Goal: Information Seeking & Learning: Learn about a topic

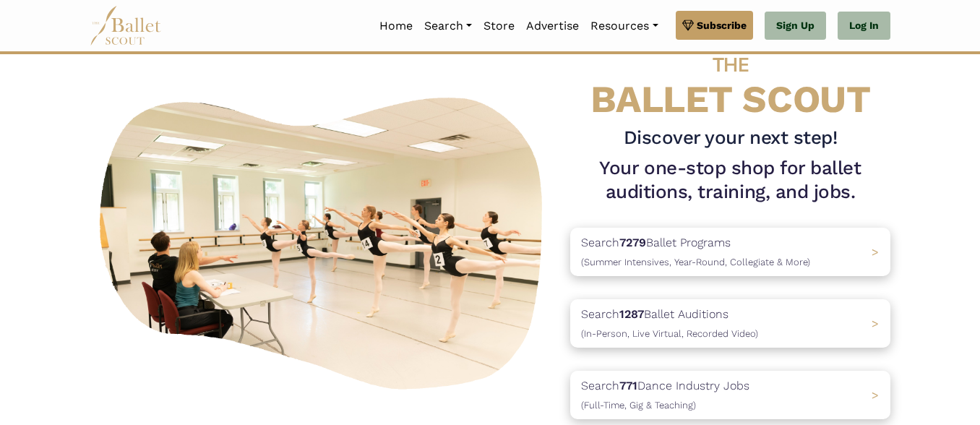
scroll to position [47, 0]
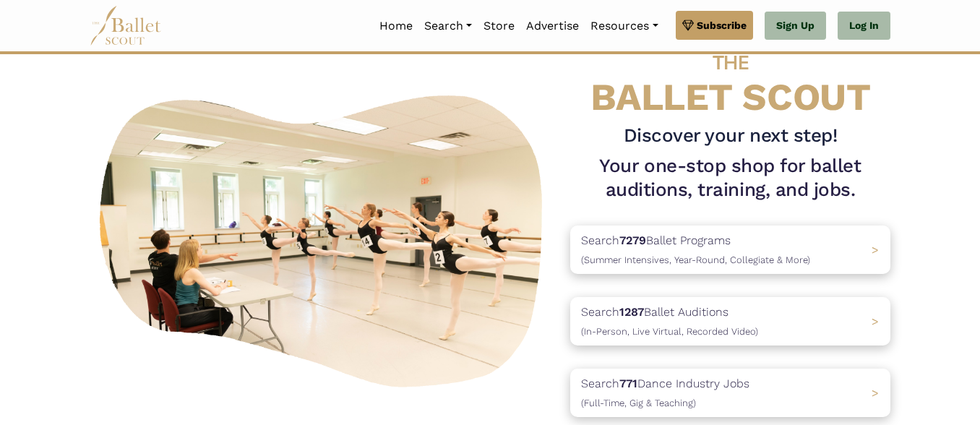
click at [381, 66] on div "THE BALLET SCOUT Discover your next step! Your one-stop shop for ballet auditio…" at bounding box center [490, 238] width 824 height 404
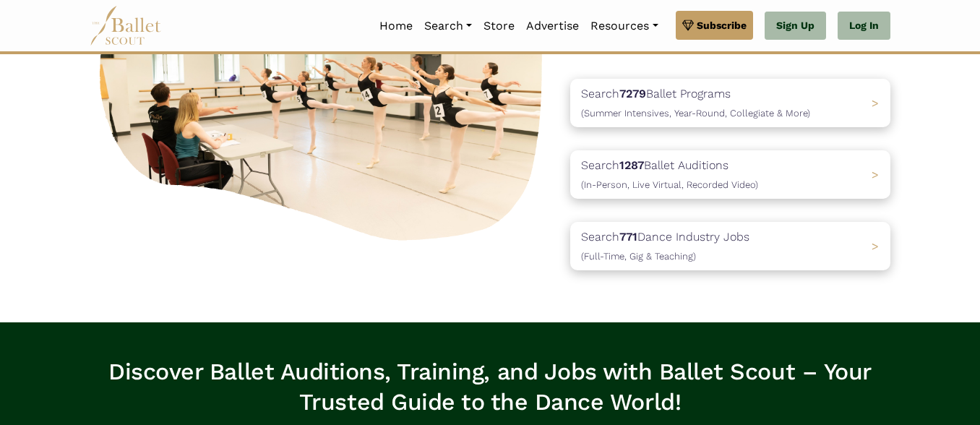
click at [572, 85] on div "Search 7279 Ballet Programs (Summer Intensives, Year-Round, Collegiate & More) >" at bounding box center [730, 103] width 320 height 48
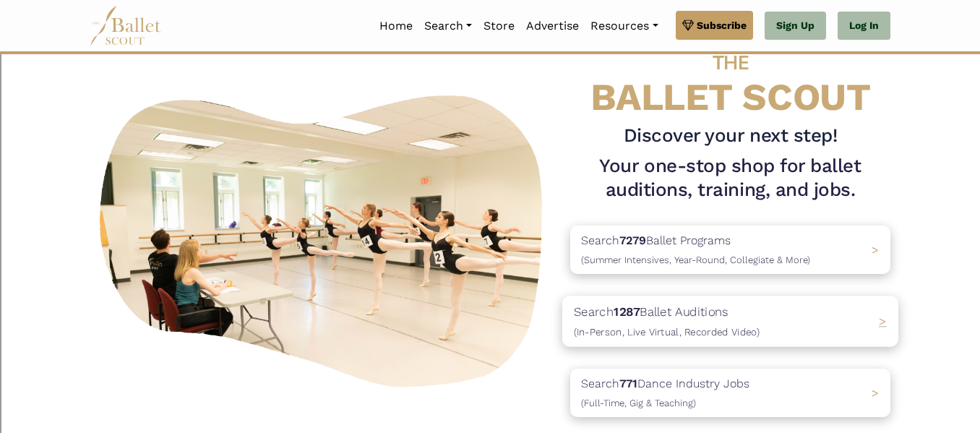
click at [580, 325] on p "Search 1287 Ballet Auditions (In-Person, Live Virtual, Recorded Video)" at bounding box center [667, 321] width 186 height 39
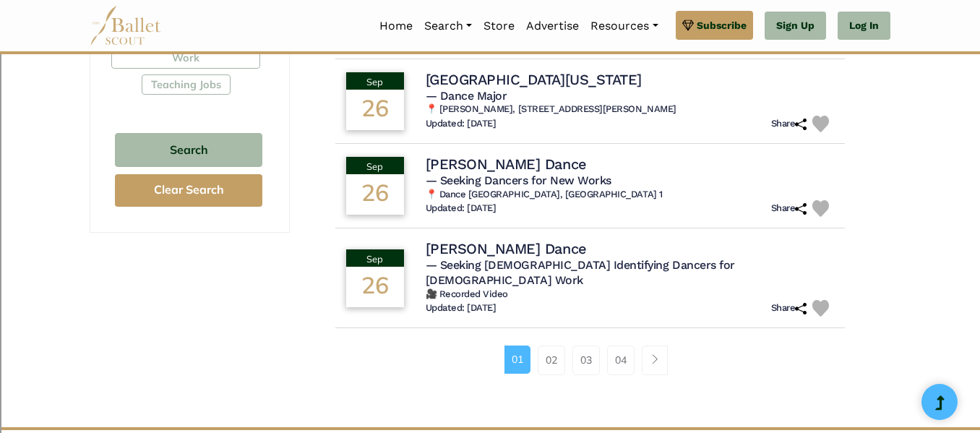
scroll to position [966, 0]
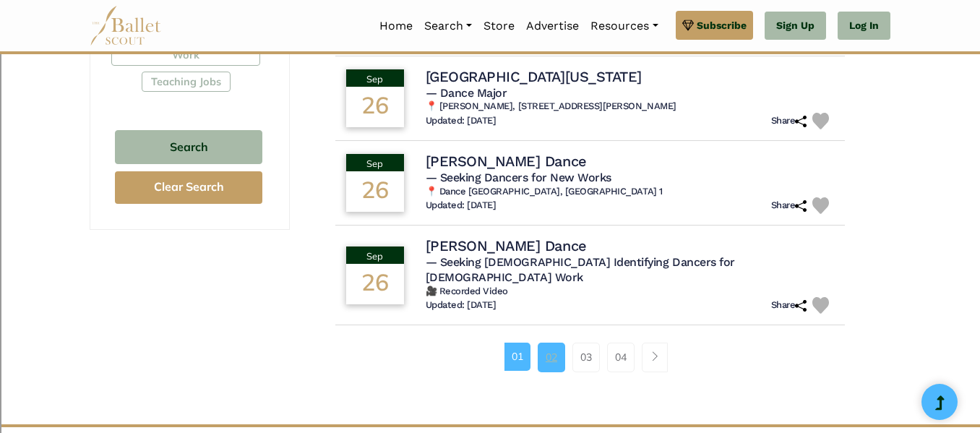
click at [558, 343] on link "02" at bounding box center [551, 357] width 27 height 29
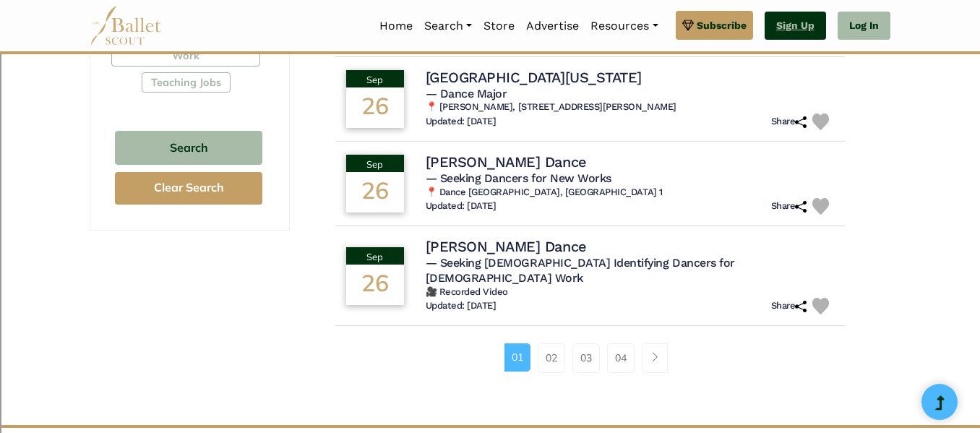
click at [794, 25] on link "Sign Up" at bounding box center [795, 26] width 61 height 29
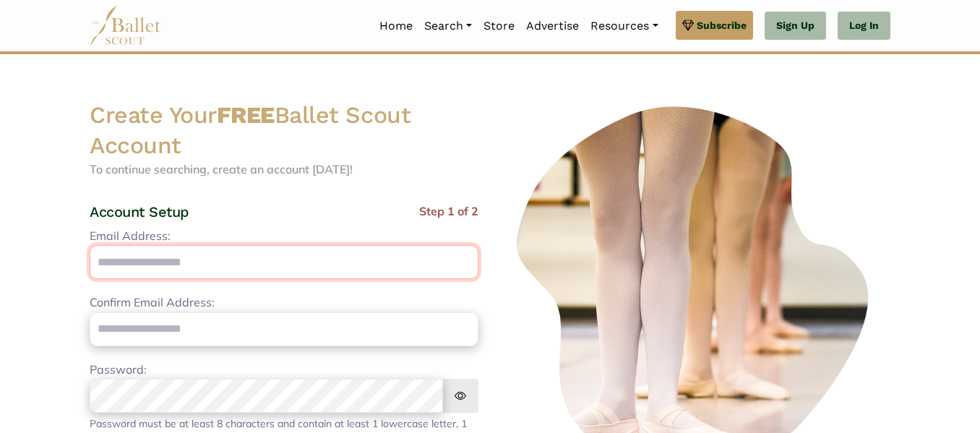
click at [324, 250] on input "Email Address:" at bounding box center [284, 262] width 389 height 34
type input "**********"
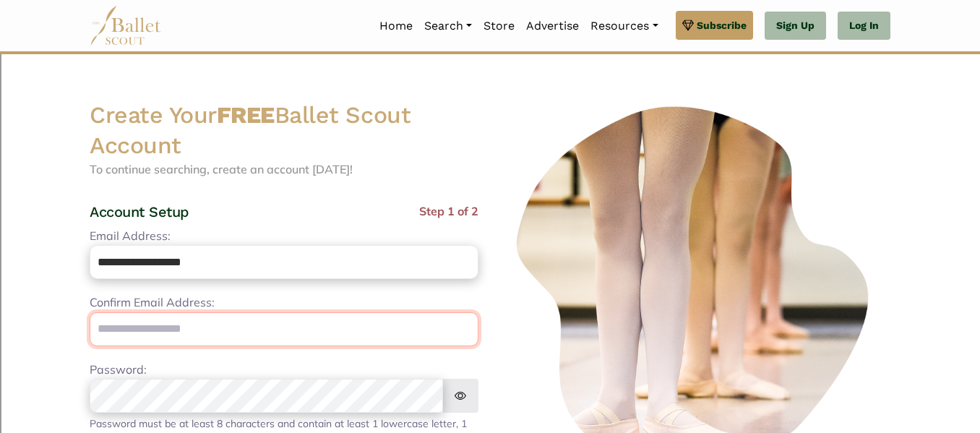
click at [212, 336] on input "email" at bounding box center [284, 329] width 389 height 34
type input "**********"
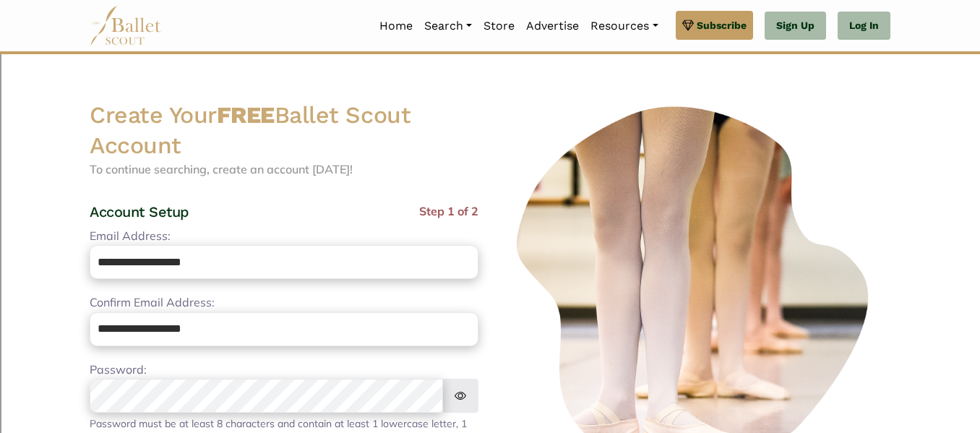
click at [458, 393] on img at bounding box center [460, 396] width 36 height 34
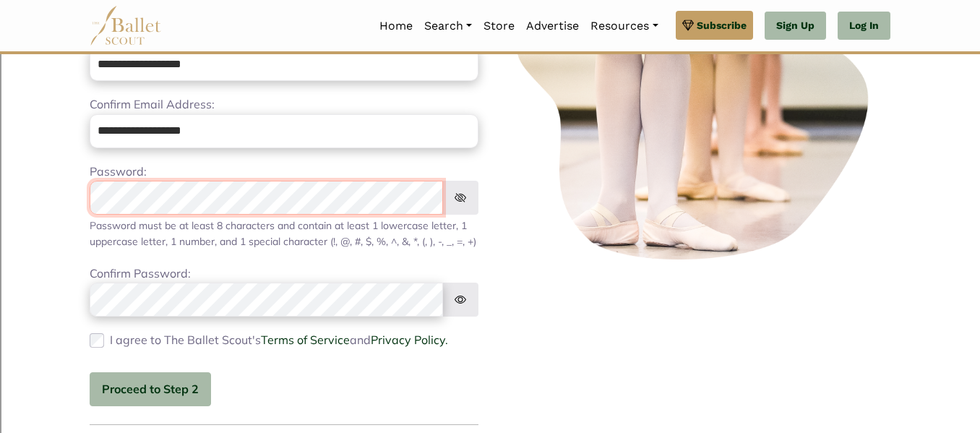
scroll to position [210, 0]
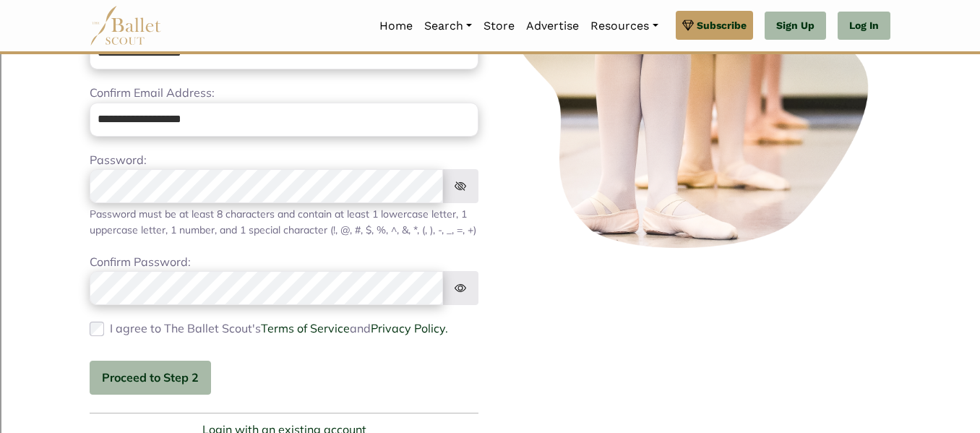
click at [460, 304] on img at bounding box center [460, 288] width 36 height 34
click at [124, 392] on button "Proceed to Step 2" at bounding box center [150, 378] width 121 height 34
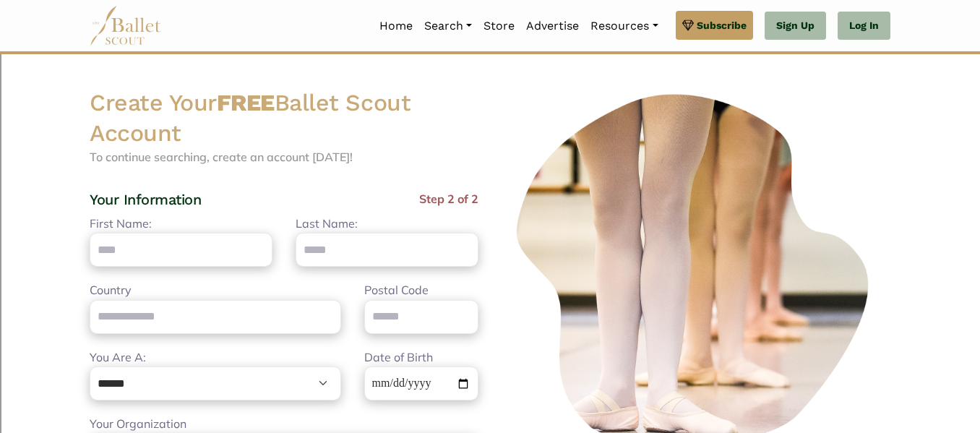
scroll to position [0, 0]
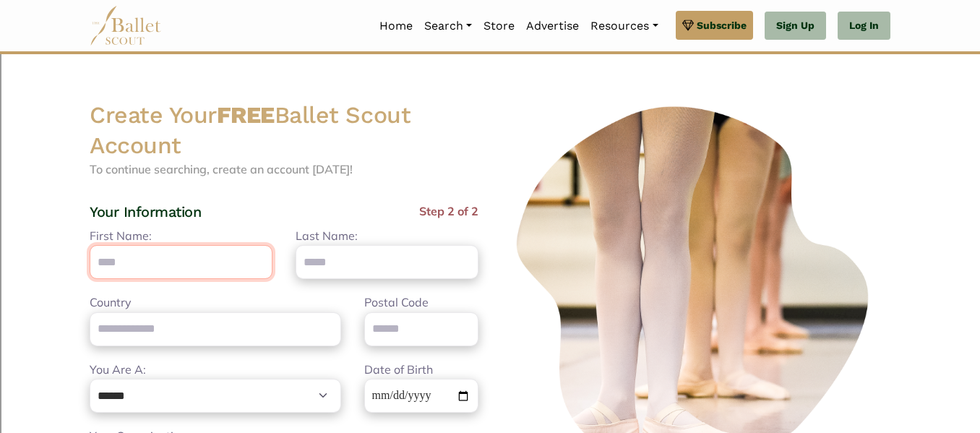
click at [181, 262] on input "First Name:" at bounding box center [181, 262] width 183 height 34
type input "***"
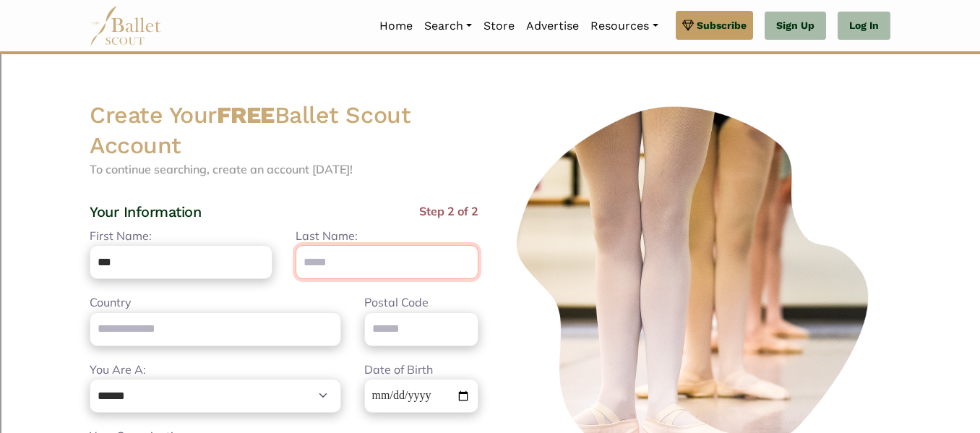
click at [312, 265] on input "Last Name:" at bounding box center [387, 262] width 183 height 34
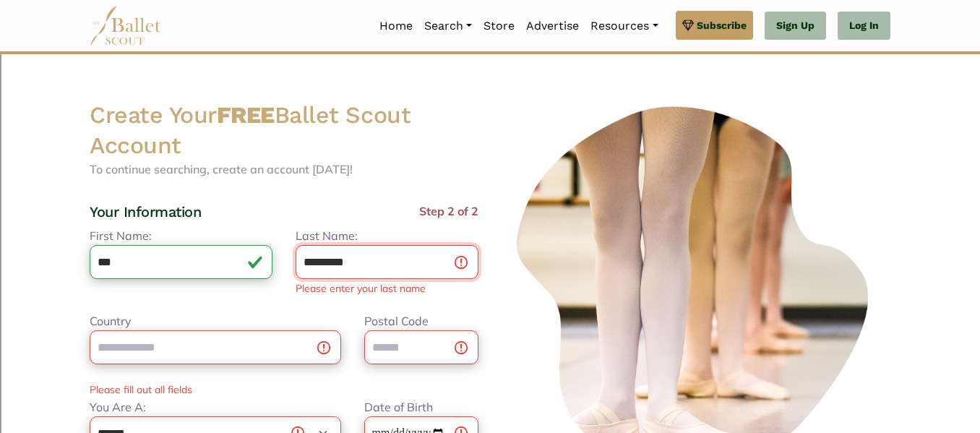
type input "*********"
click at [254, 344] on input "Country" at bounding box center [216, 347] width 252 height 34
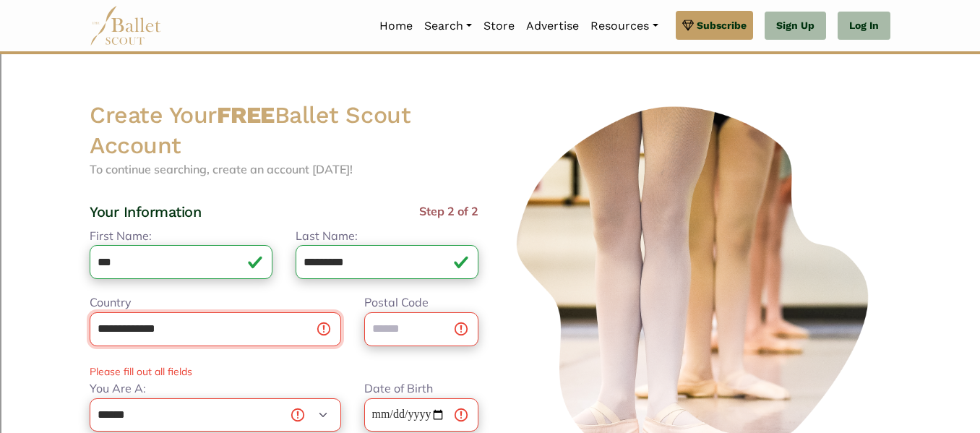
type input "**********"
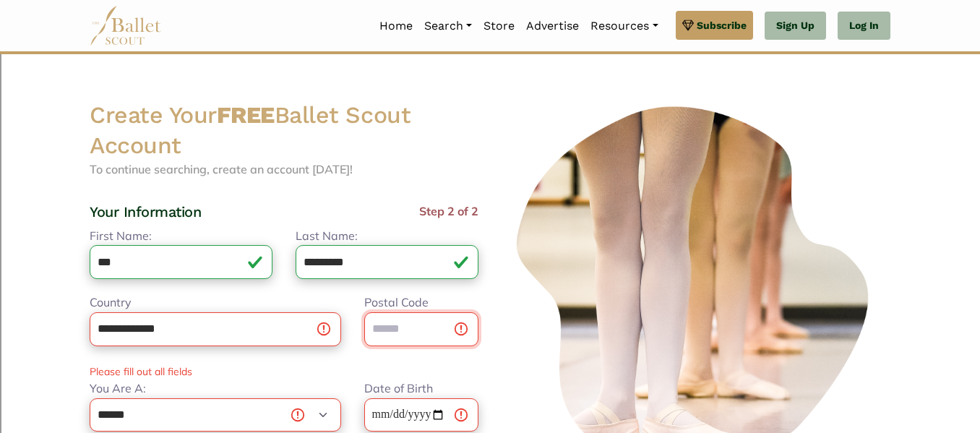
click at [385, 338] on input "Postal Code" at bounding box center [421, 329] width 114 height 34
type input "*****"
click at [259, 414] on select "**********" at bounding box center [216, 415] width 252 height 34
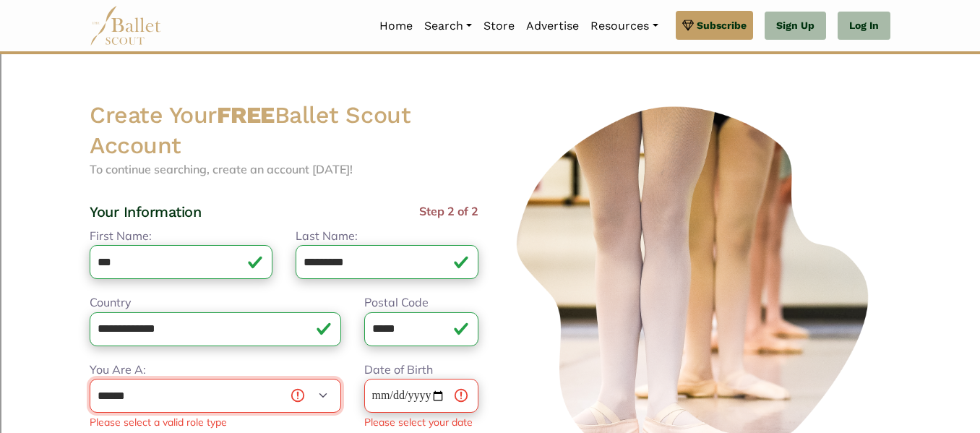
select select "*"
click at [90, 379] on select "**********" at bounding box center [216, 396] width 252 height 34
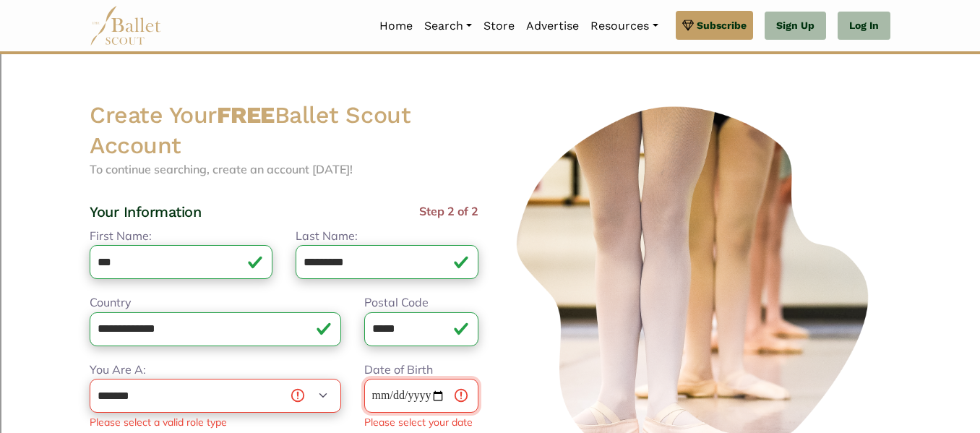
click at [408, 392] on input "Date of Birth" at bounding box center [421, 396] width 114 height 34
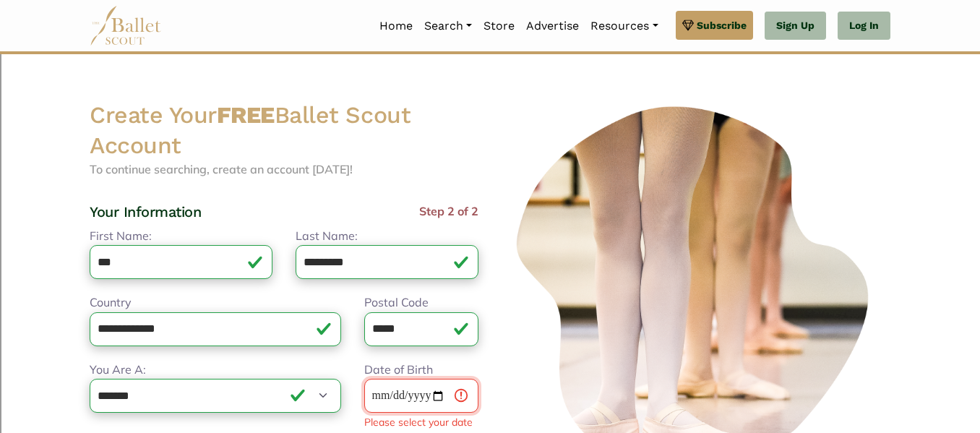
type input "**********"
click at [398, 393] on input "Date of Birth" at bounding box center [421, 396] width 114 height 34
type input "**********"
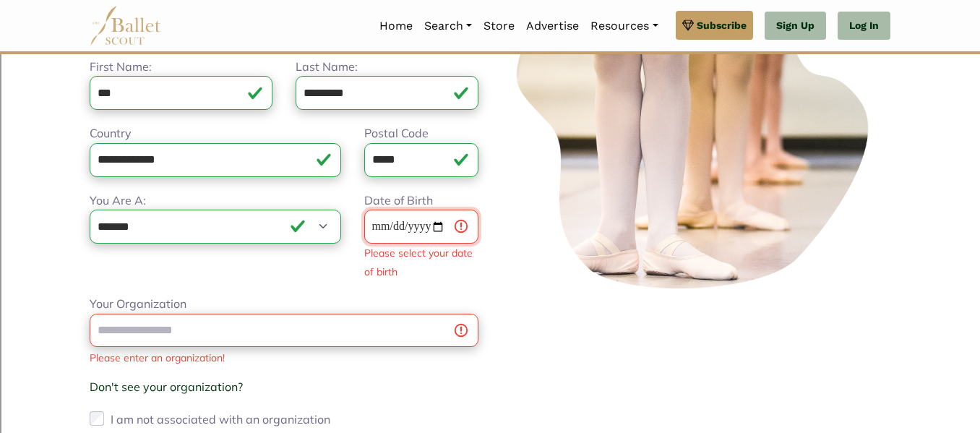
scroll to position [170, 0]
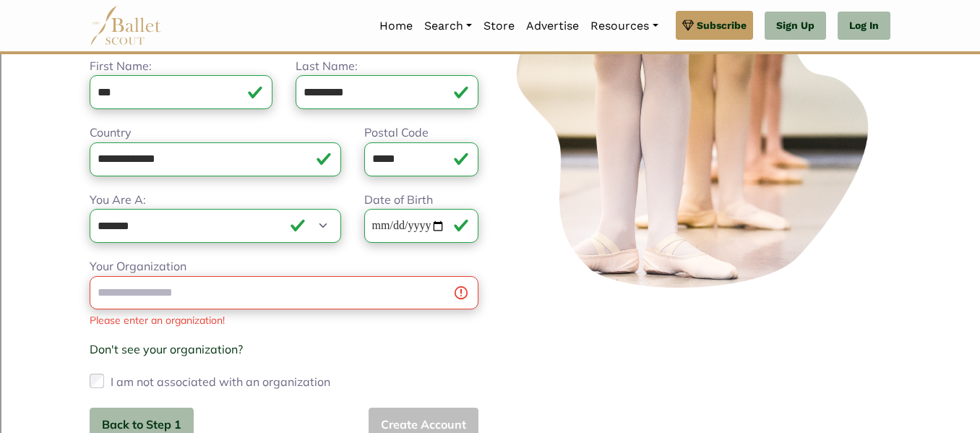
click at [353, 309] on div "Your Organization Please enter an organization! Don't see your organization? × …" at bounding box center [284, 325] width 389 height 136
click at [348, 299] on input "Your Organization" at bounding box center [284, 293] width 389 height 34
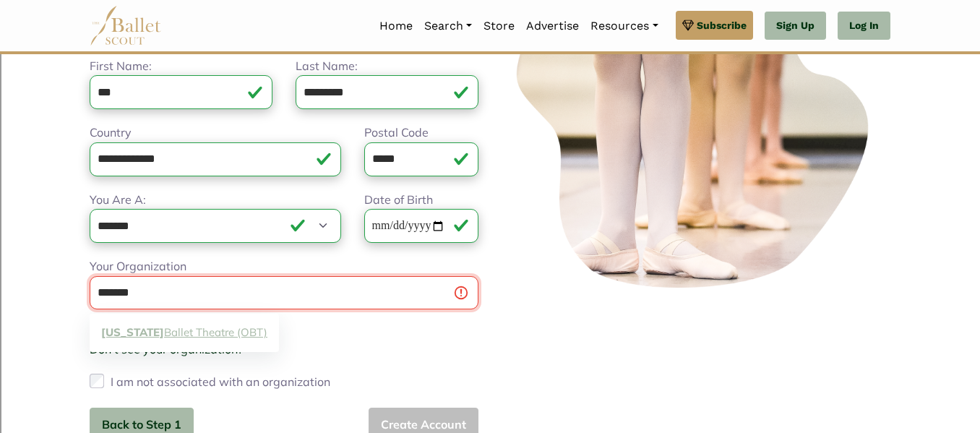
click at [228, 338] on link "Oregon Ballet Theatre (OBT)" at bounding box center [184, 333] width 189 height 22
type input "**********"
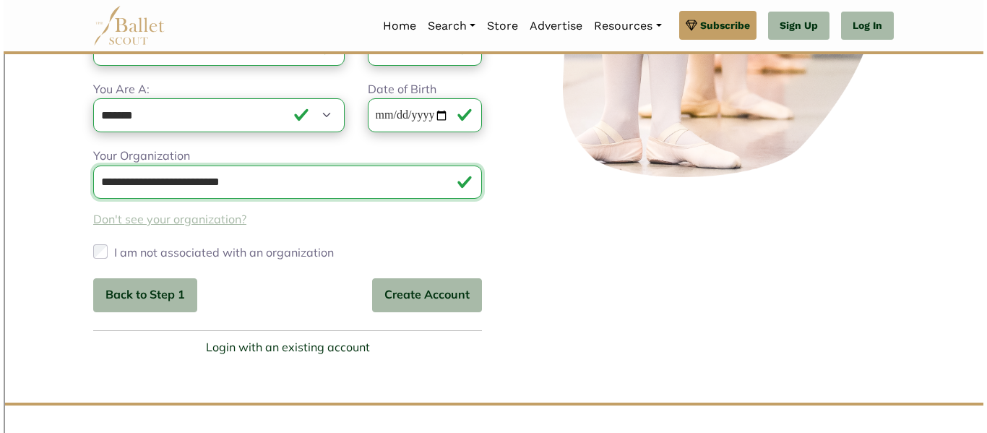
scroll to position [288, 0]
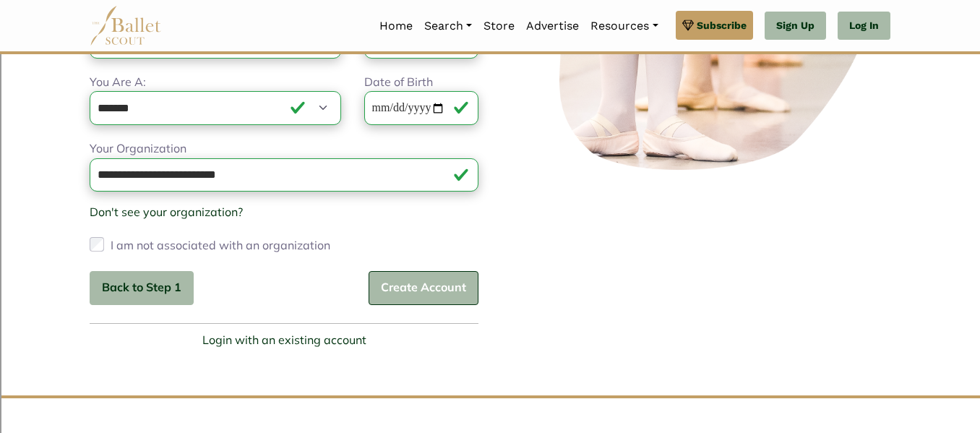
click at [421, 292] on button "Create Account" at bounding box center [424, 288] width 110 height 34
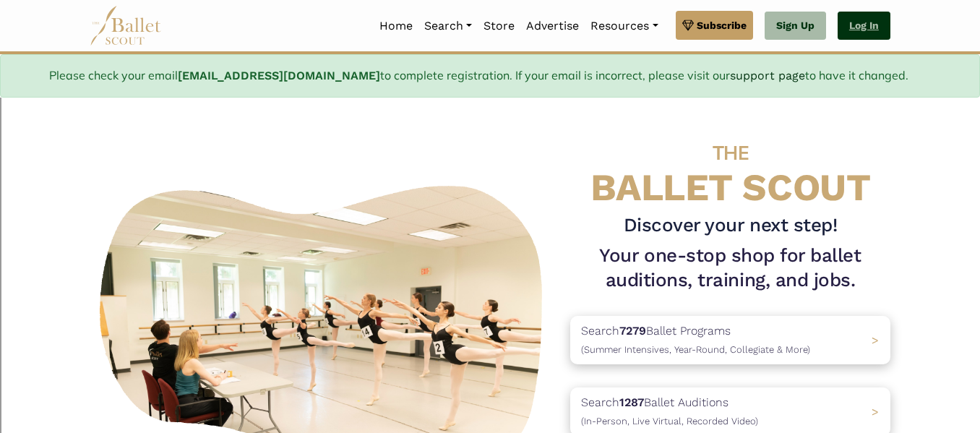
click at [866, 20] on link "Log In" at bounding box center [864, 26] width 53 height 29
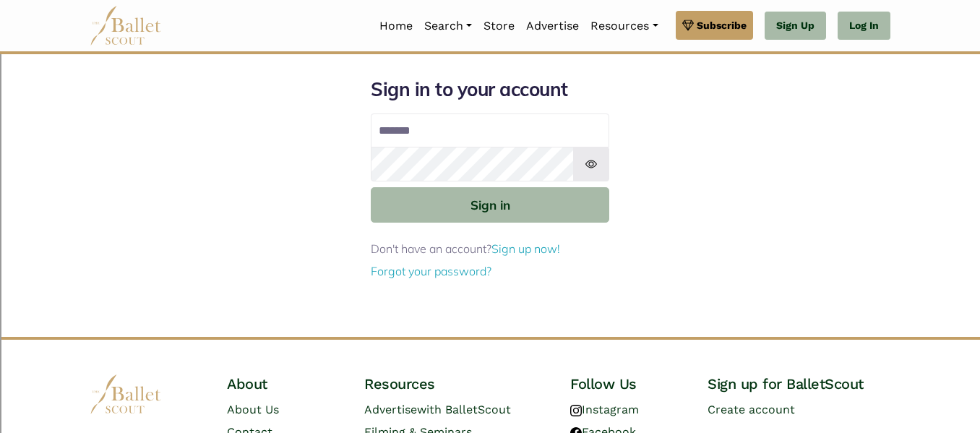
type input "**********"
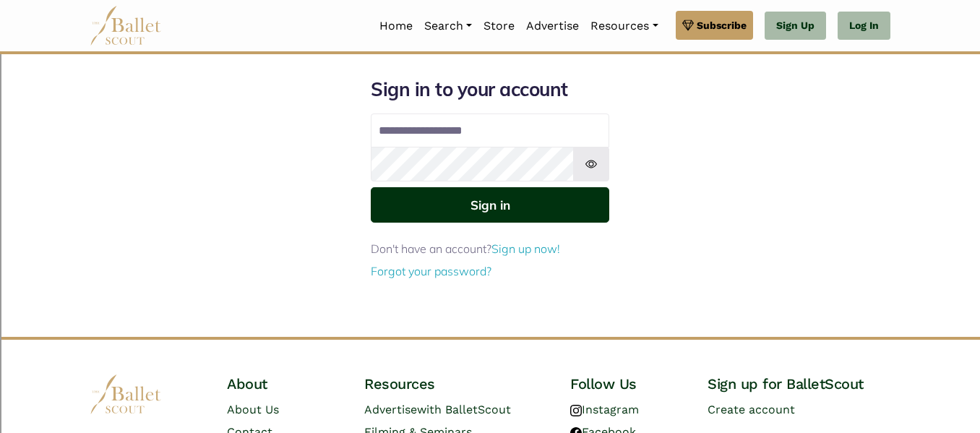
click at [489, 214] on button "Sign in" at bounding box center [490, 204] width 239 height 35
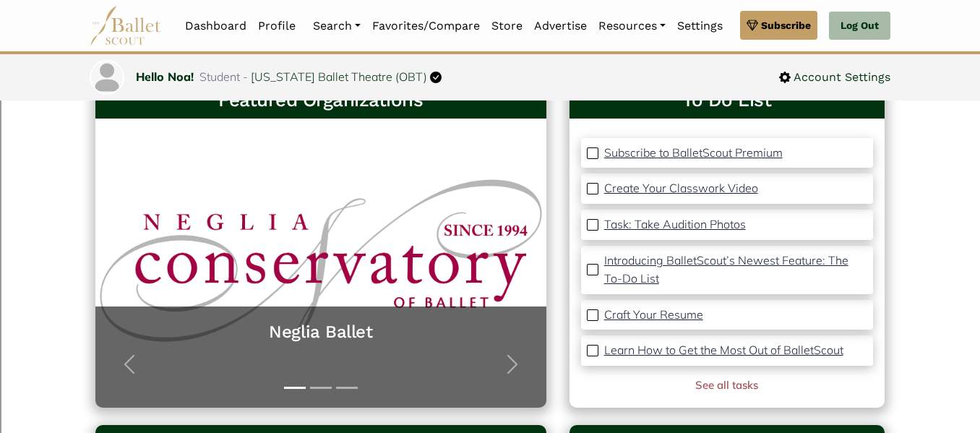
scroll to position [104, 0]
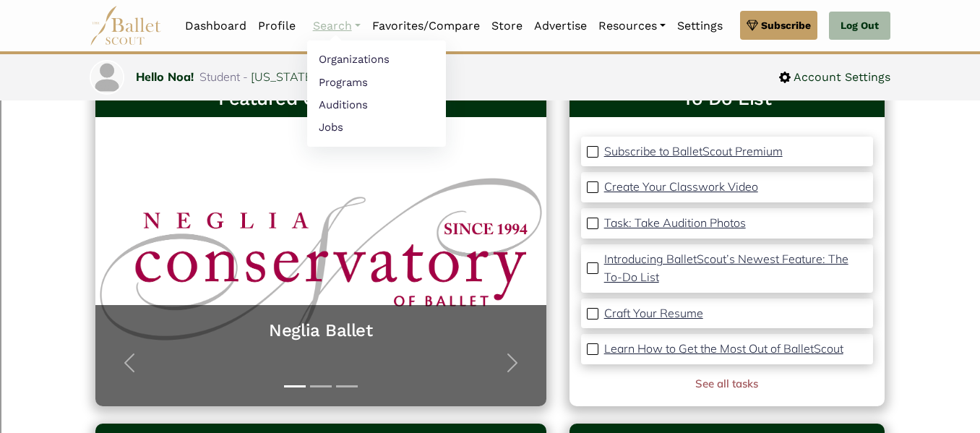
click at [352, 26] on link "Search" at bounding box center [336, 26] width 59 height 30
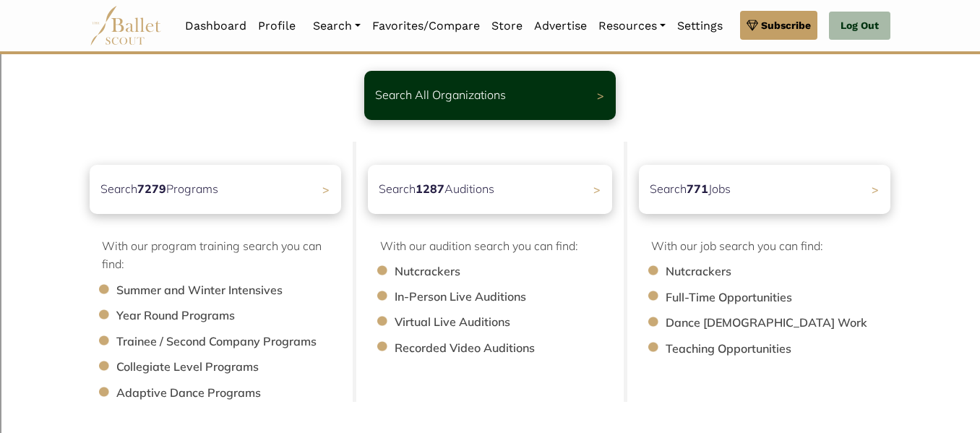
scroll to position [91, 0]
click at [278, 190] on div "Search 7279 Programs >" at bounding box center [215, 188] width 264 height 51
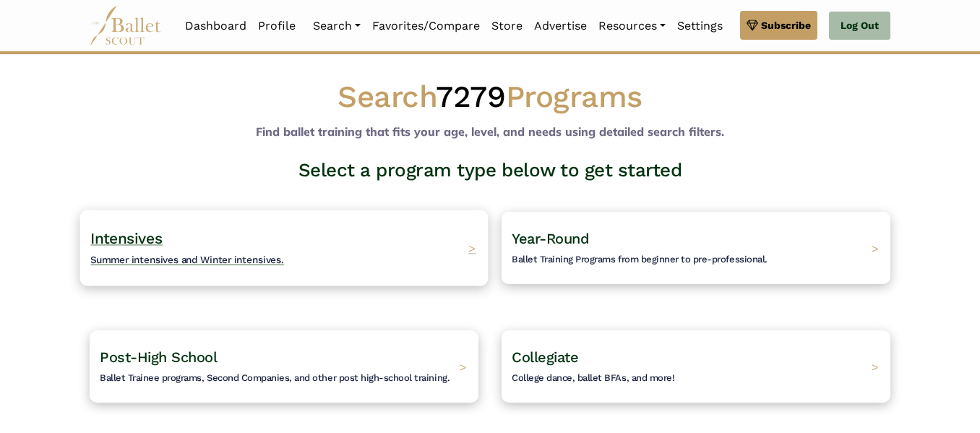
click at [370, 228] on div "Intensives Summer intensives and Winter intensives. >" at bounding box center [284, 248] width 408 height 76
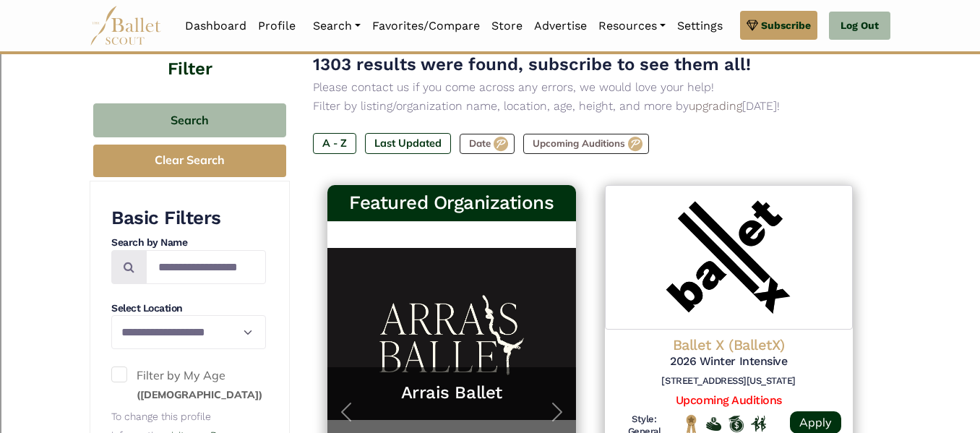
scroll to position [144, 0]
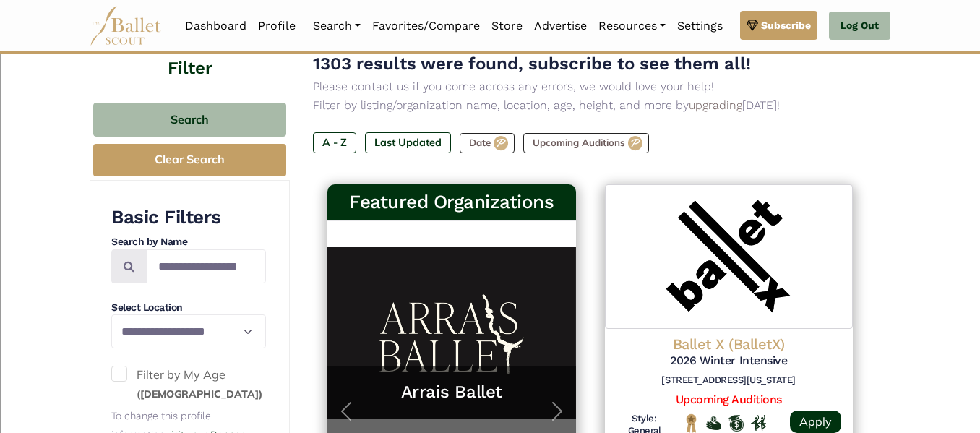
click at [770, 32] on span "Subscribe" at bounding box center [786, 25] width 50 height 16
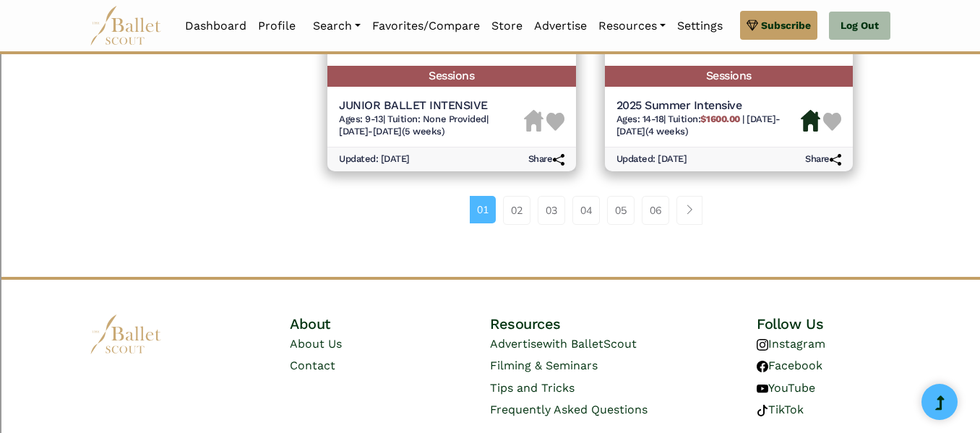
scroll to position [2221, 0]
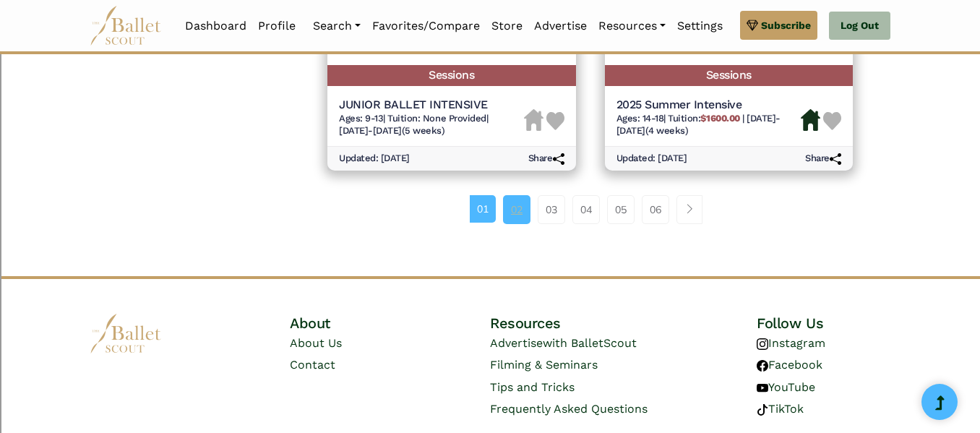
click at [518, 214] on link "02" at bounding box center [516, 209] width 27 height 29
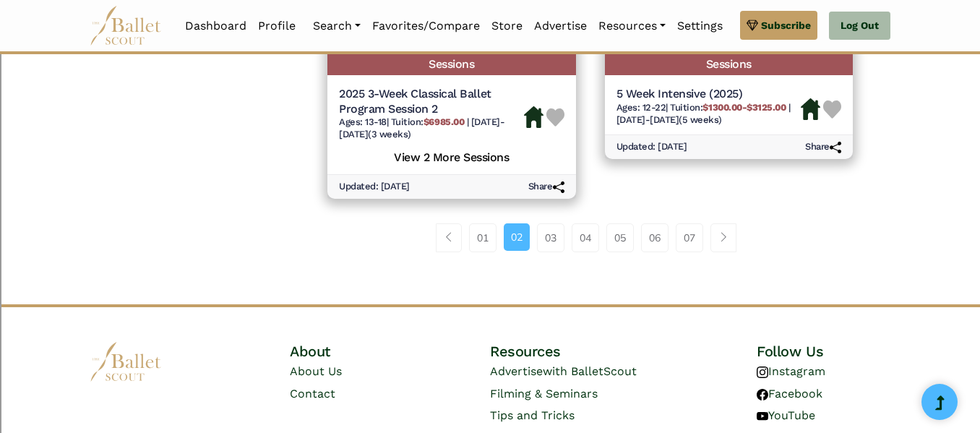
scroll to position [2262, 0]
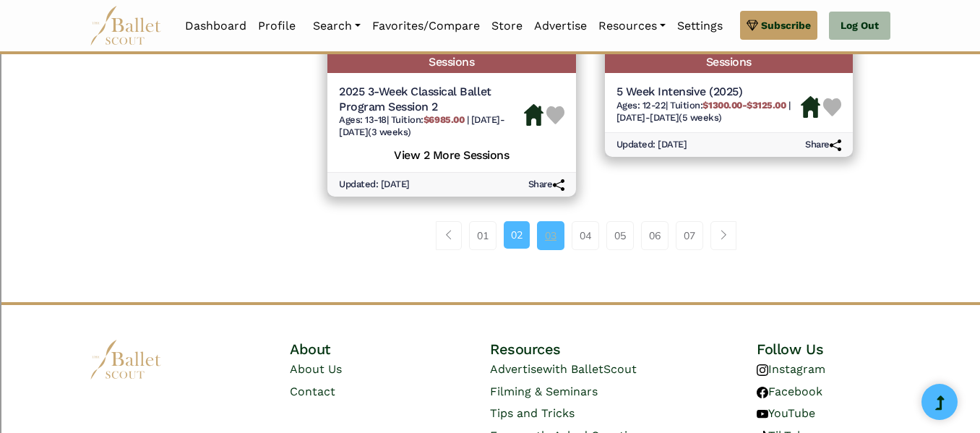
click at [554, 241] on link "03" at bounding box center [550, 235] width 27 height 29
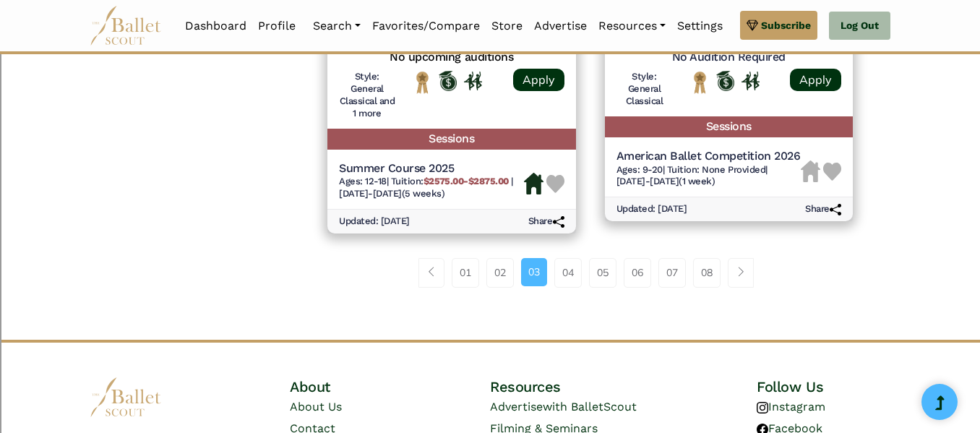
scroll to position [2202, 0]
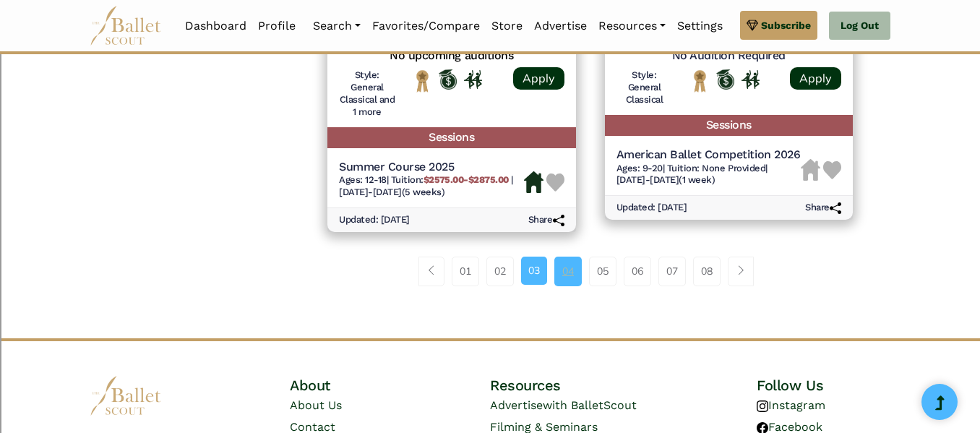
click at [572, 268] on link "04" at bounding box center [567, 271] width 27 height 29
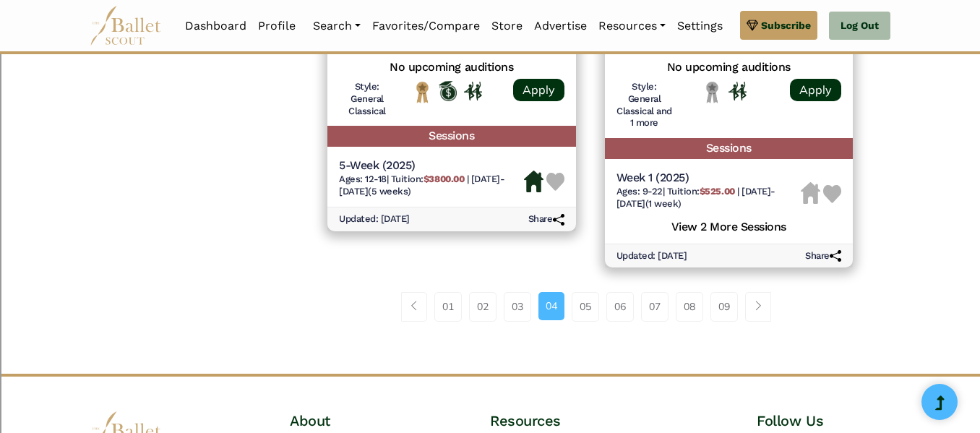
scroll to position [2153, 0]
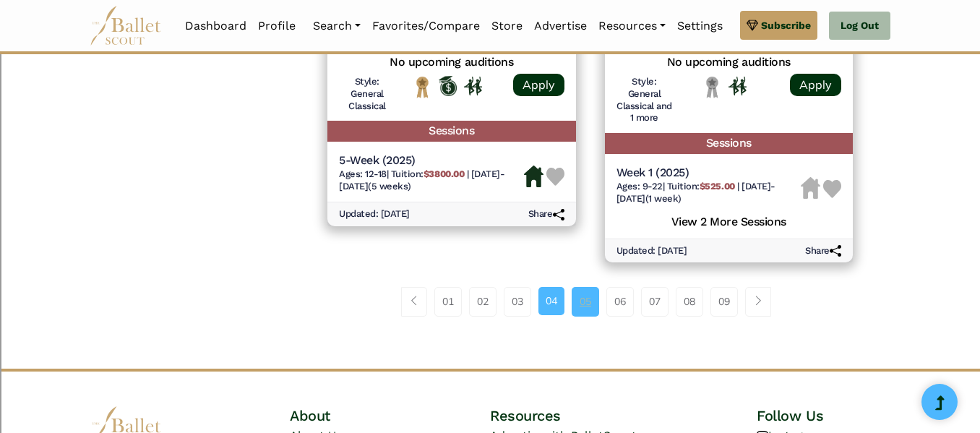
click at [590, 307] on link "05" at bounding box center [585, 301] width 27 height 29
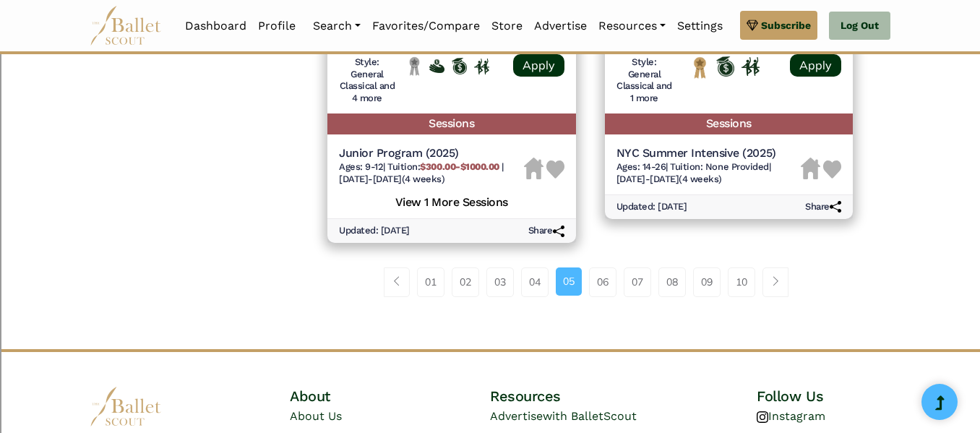
scroll to position [2182, 0]
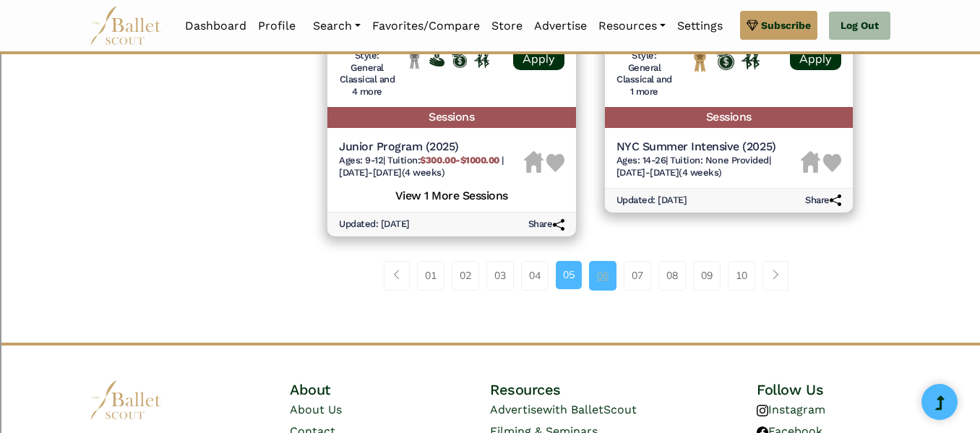
click at [606, 272] on link "06" at bounding box center [602, 275] width 27 height 29
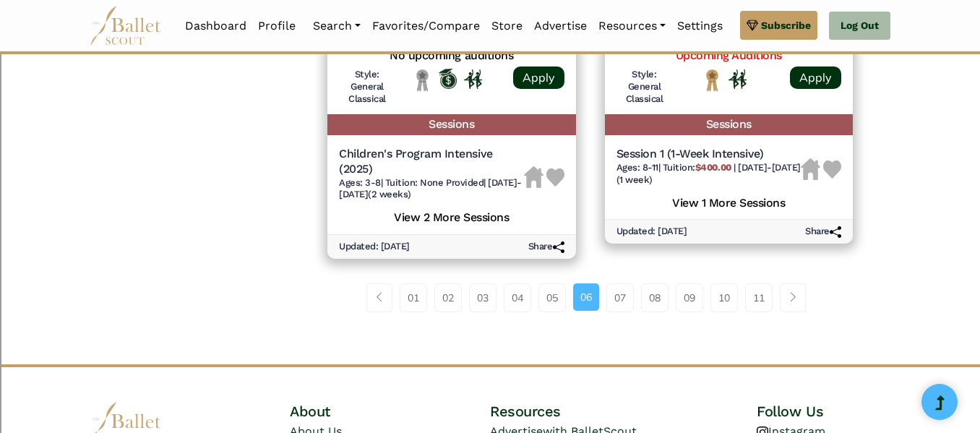
scroll to position [2191, 0]
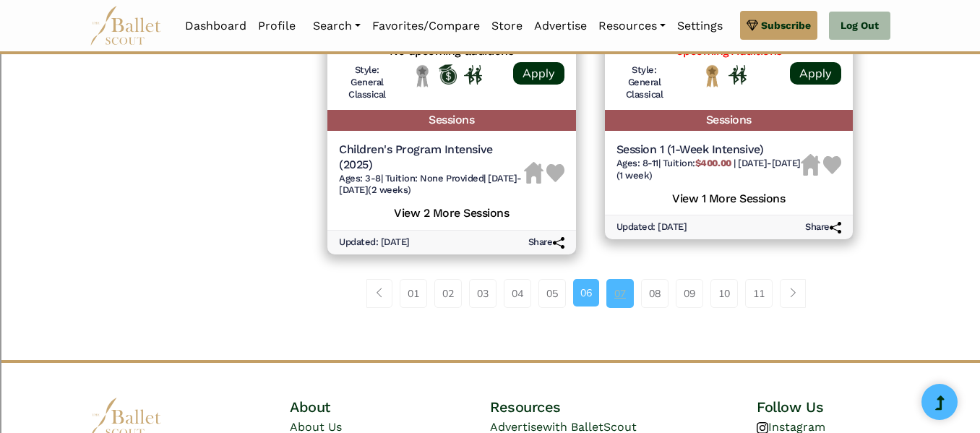
click at [617, 290] on link "07" at bounding box center [619, 293] width 27 height 29
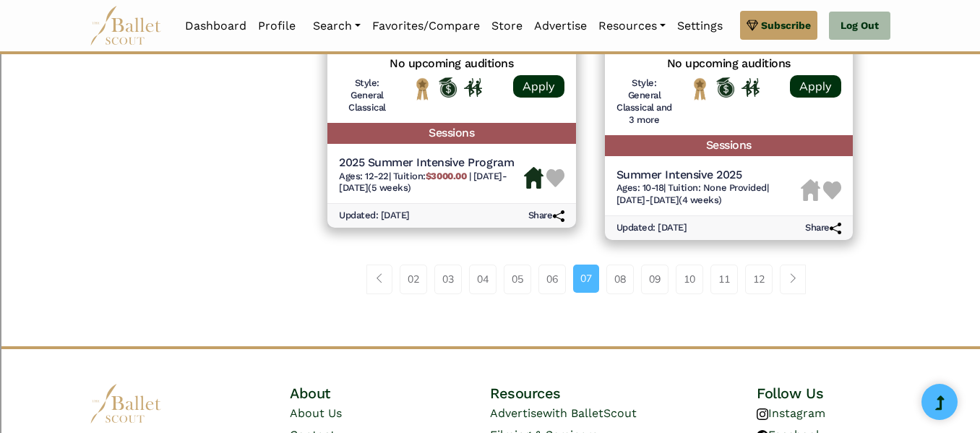
scroll to position [2227, 0]
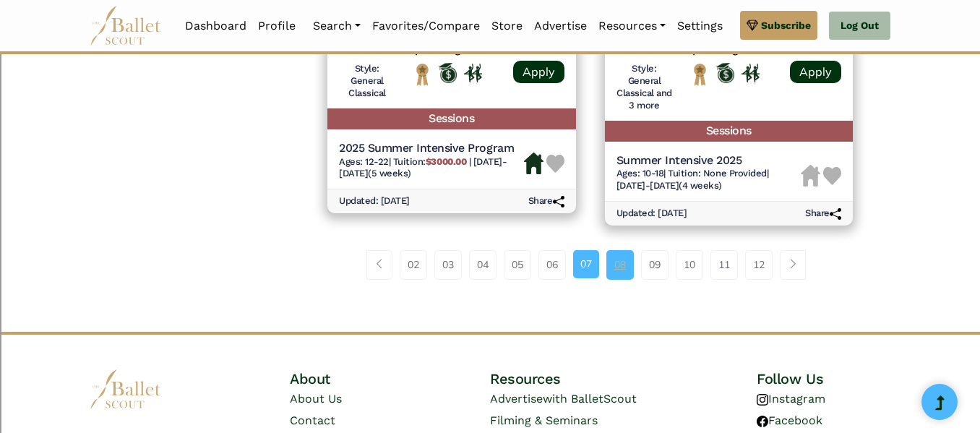
click at [620, 267] on link "08" at bounding box center [619, 264] width 27 height 29
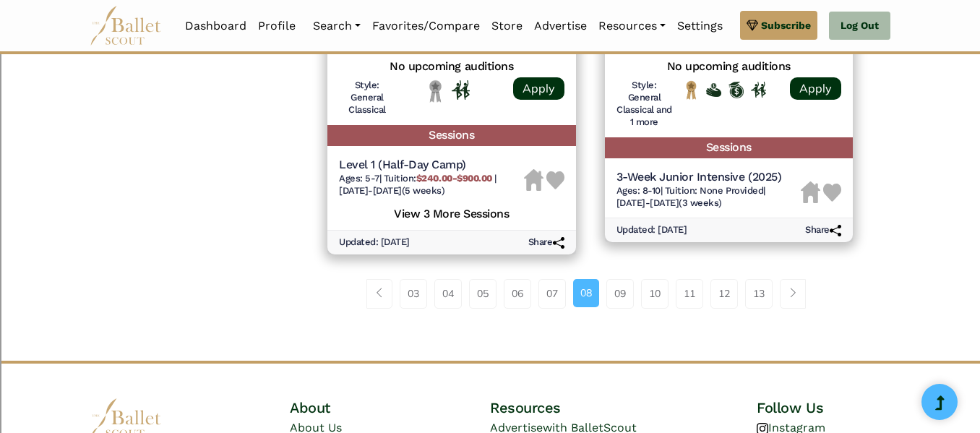
scroll to position [2180, 0]
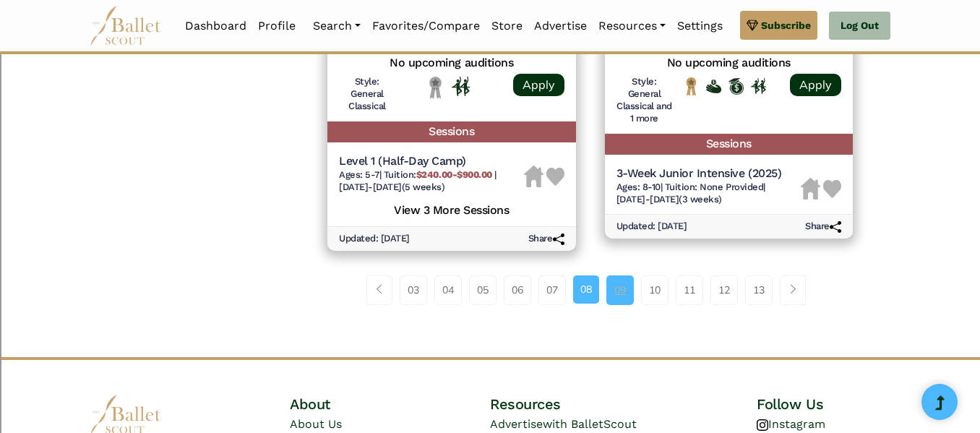
click at [611, 275] on link "09" at bounding box center [619, 289] width 27 height 29
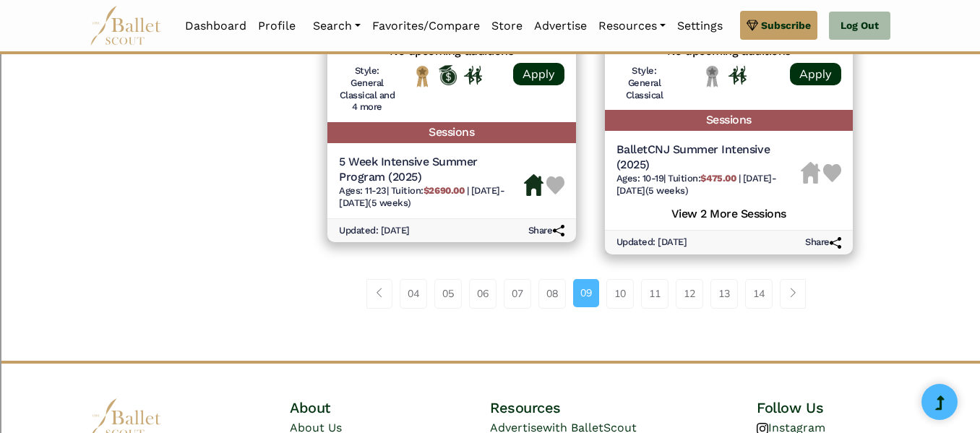
scroll to position [2151, 0]
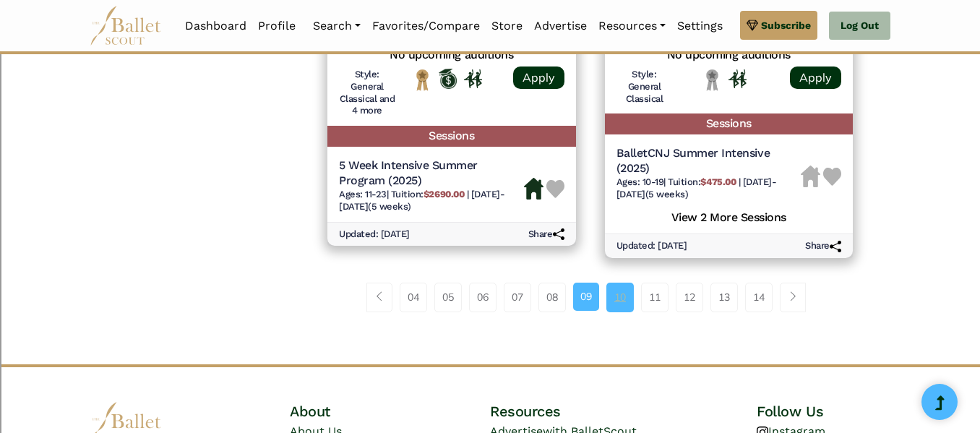
click at [624, 304] on link "10" at bounding box center [619, 297] width 27 height 29
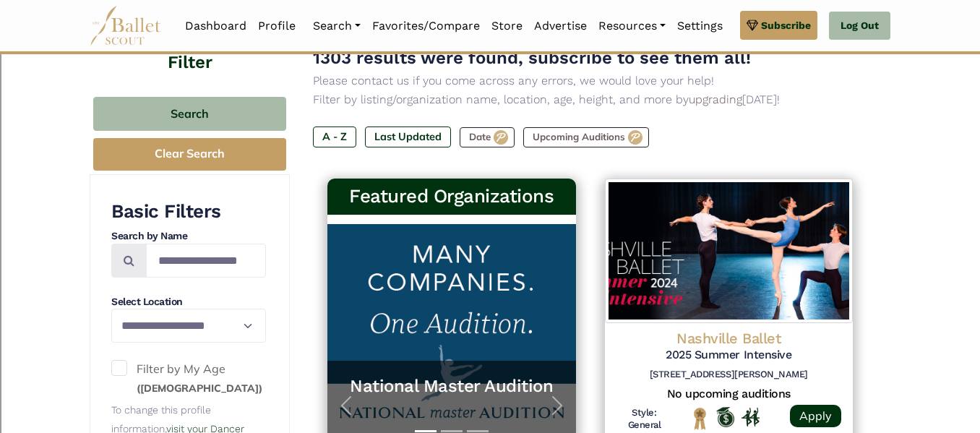
scroll to position [147, 0]
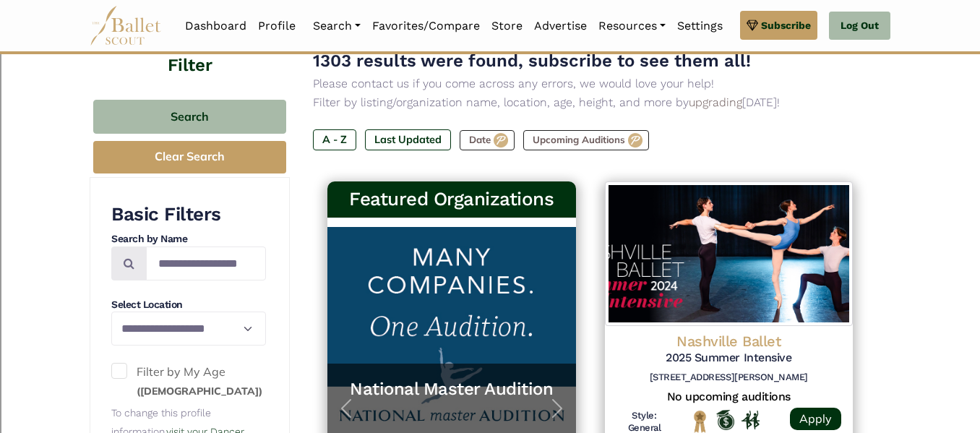
click at [206, 64] on h4 "Filter" at bounding box center [190, 51] width 200 height 54
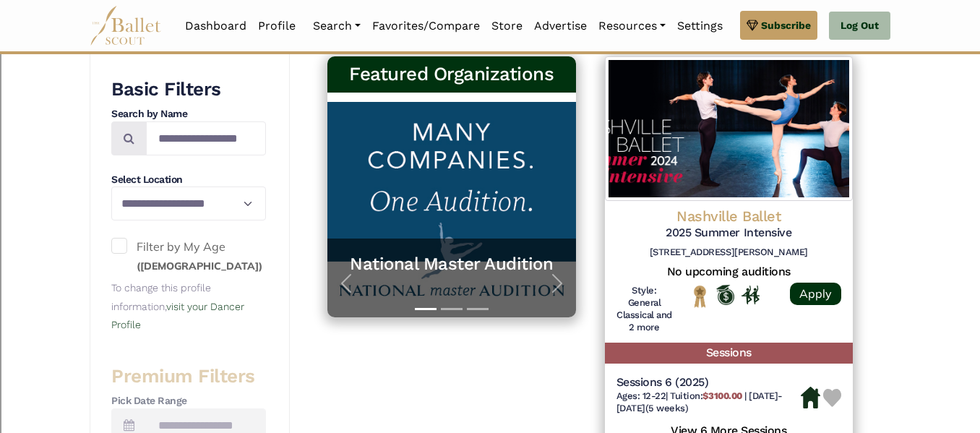
click at [116, 246] on span at bounding box center [119, 246] width 16 height 16
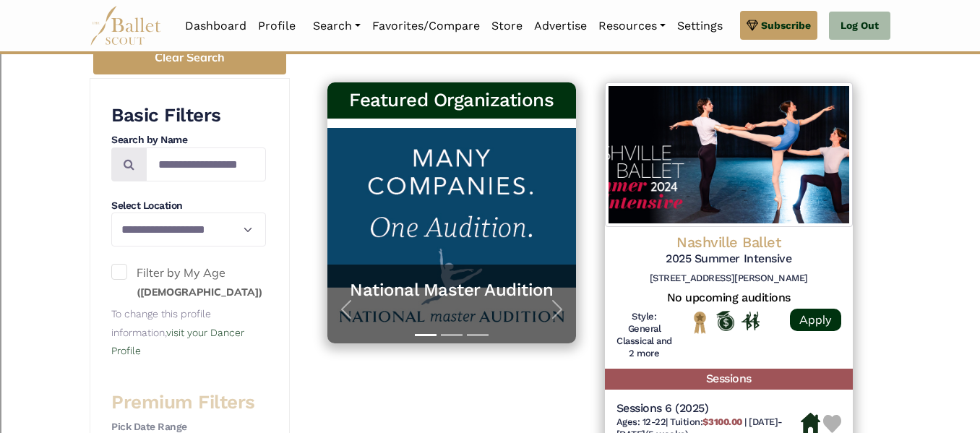
scroll to position [239, 0]
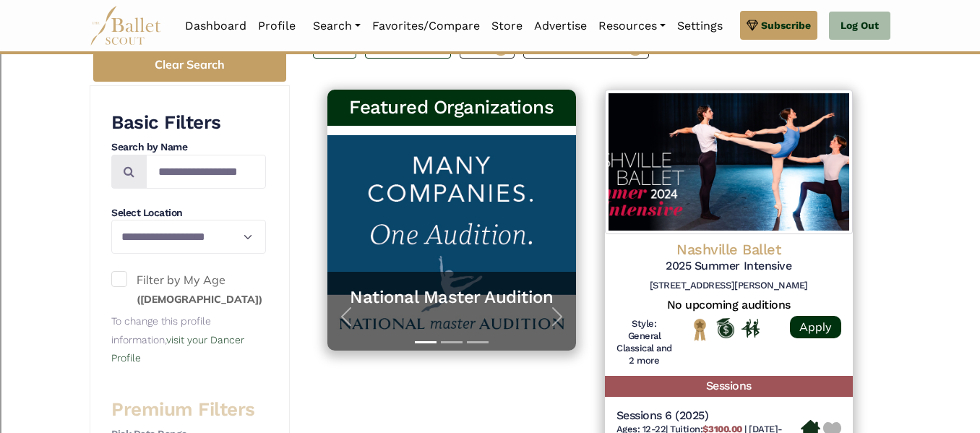
click at [123, 283] on span at bounding box center [119, 279] width 16 height 16
click at [122, 283] on span at bounding box center [119, 279] width 16 height 16
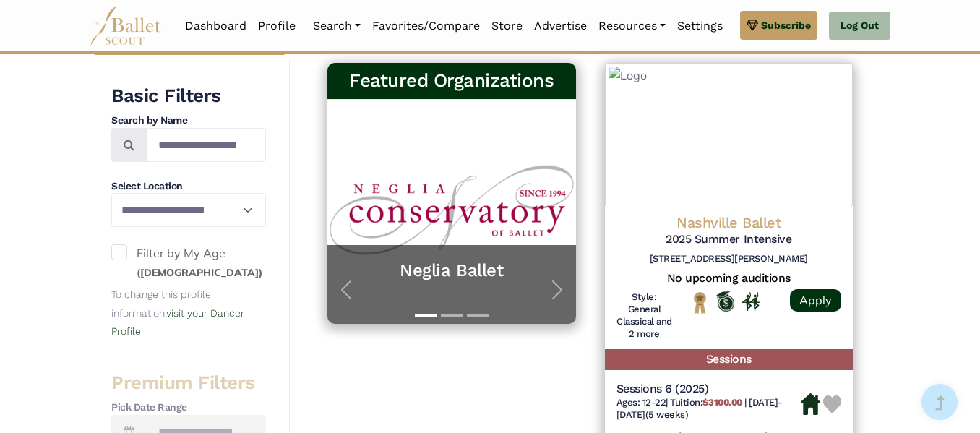
scroll to position [265, 0]
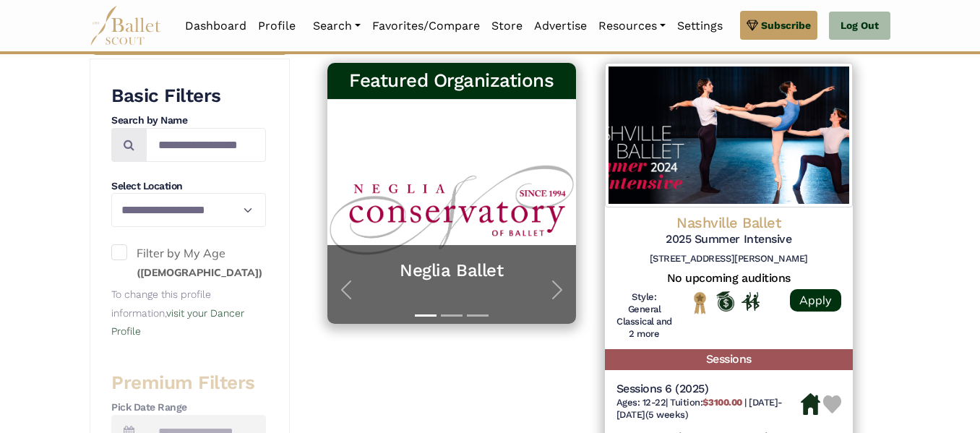
click at [120, 249] on span at bounding box center [119, 252] width 16 height 16
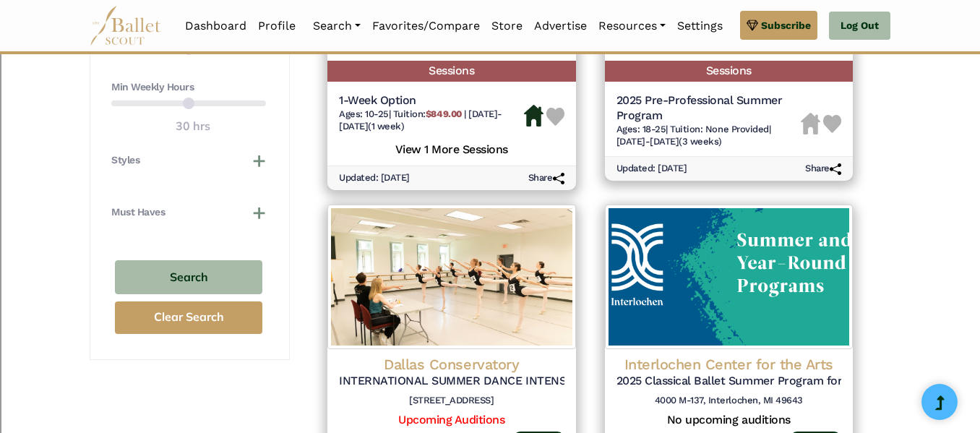
scroll to position [989, 0]
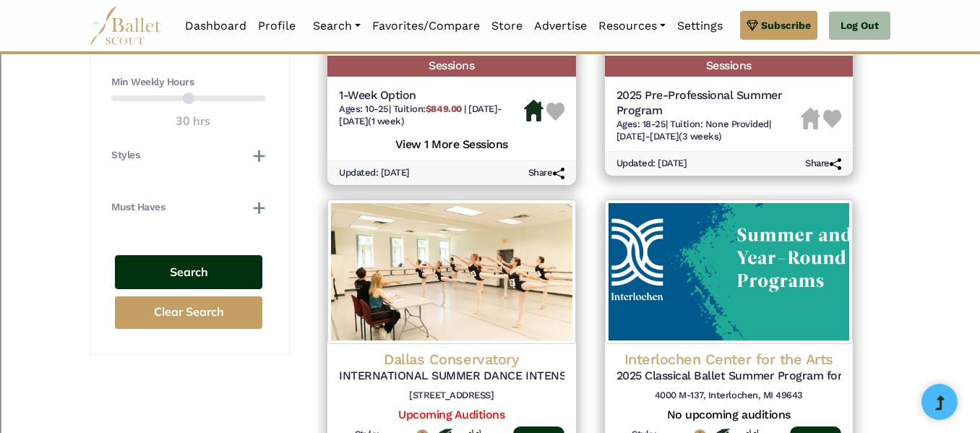
click at [170, 274] on button "Search" at bounding box center [188, 272] width 147 height 34
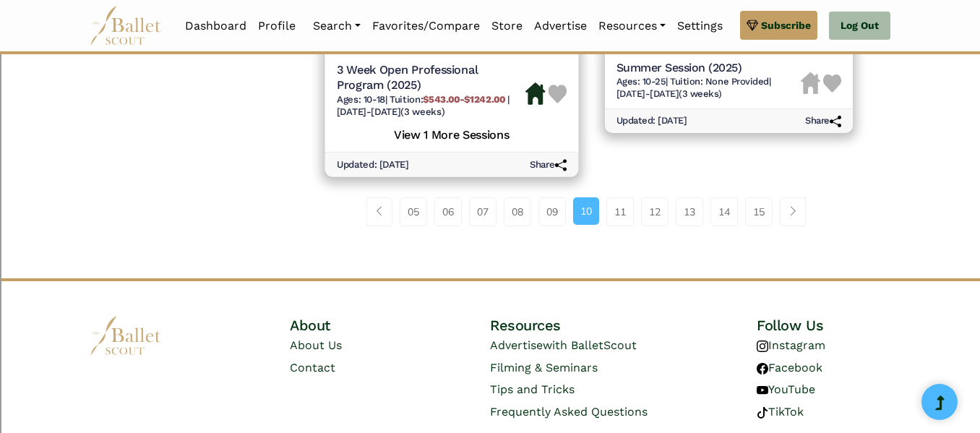
scroll to position [2285, 0]
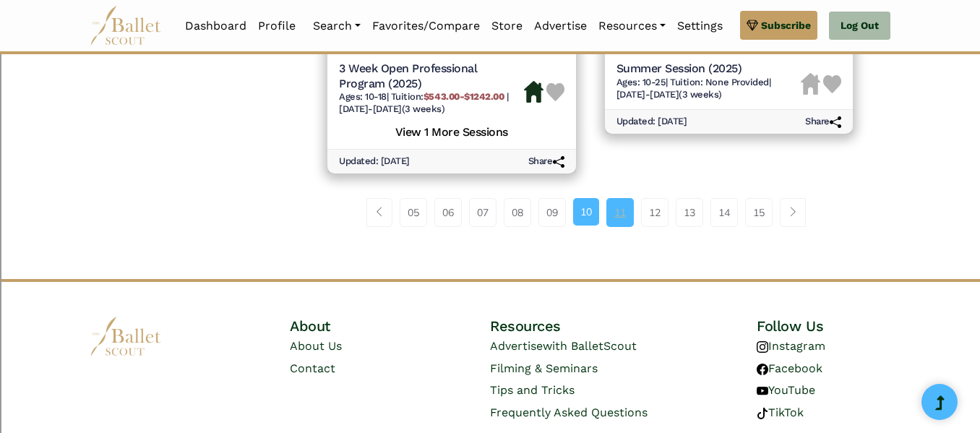
click at [621, 212] on link "11" at bounding box center [619, 212] width 27 height 29
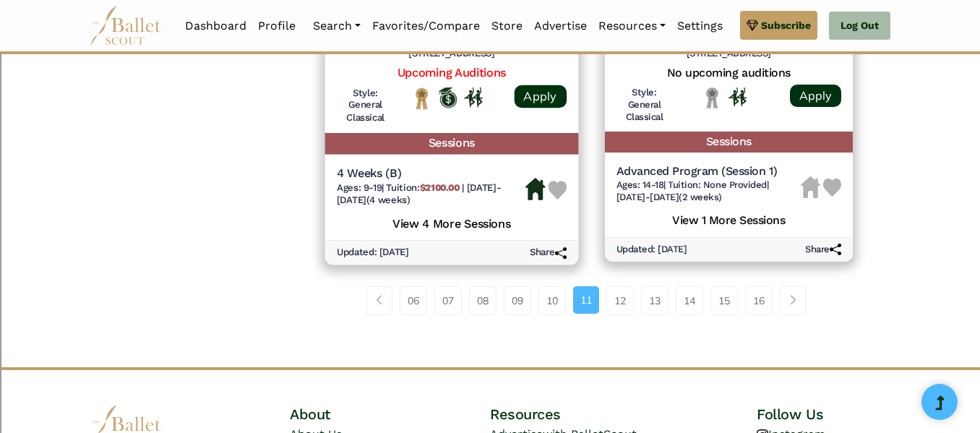
scroll to position [2149, 0]
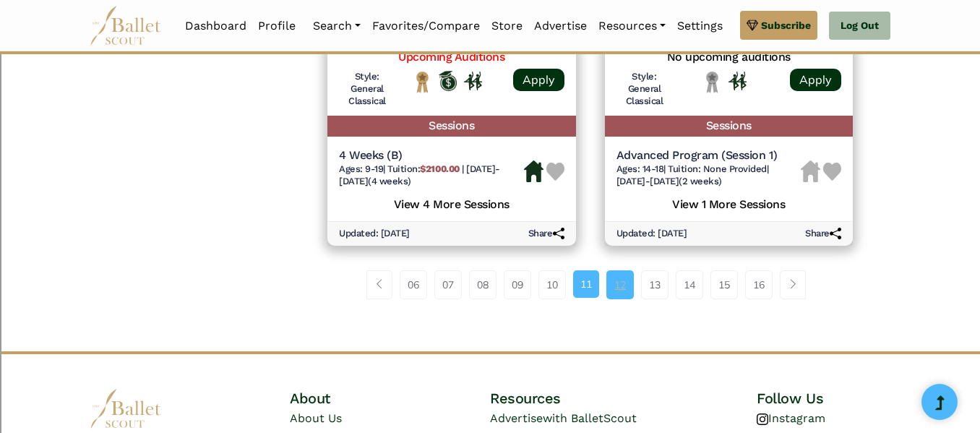
click at [615, 287] on link "12" at bounding box center [619, 284] width 27 height 29
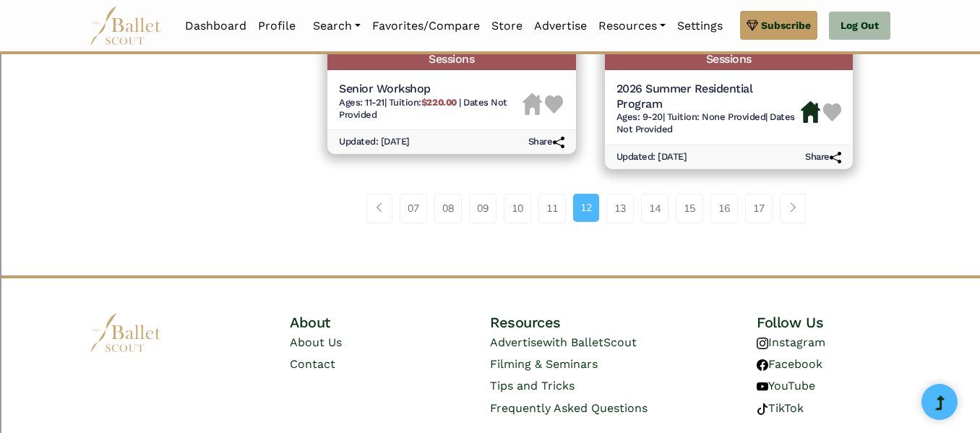
scroll to position [2267, 0]
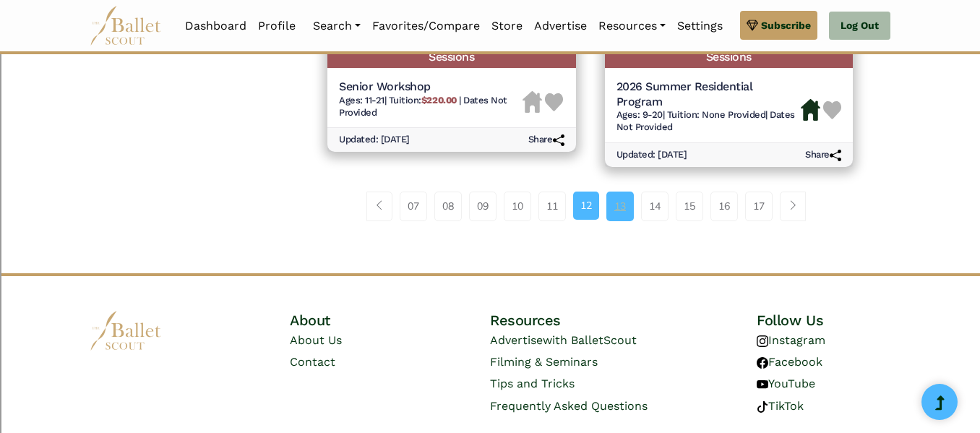
click at [620, 207] on link "13" at bounding box center [619, 206] width 27 height 29
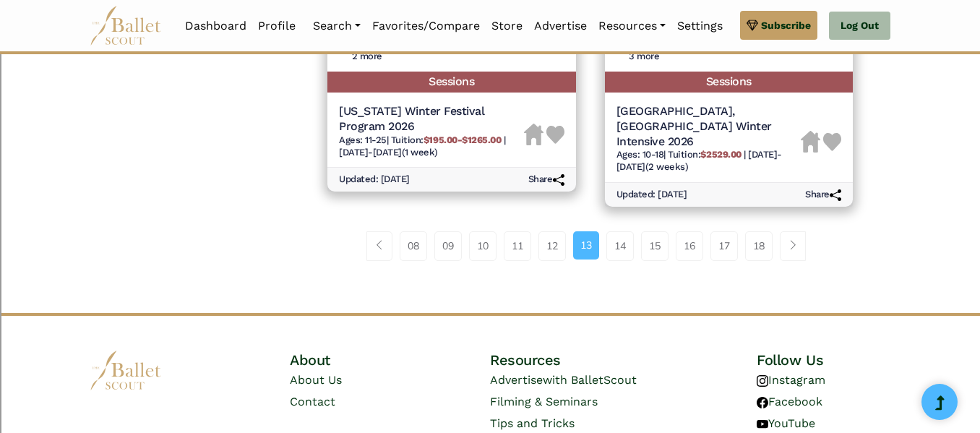
scroll to position [2228, 0]
click at [617, 231] on link "14" at bounding box center [619, 245] width 27 height 29
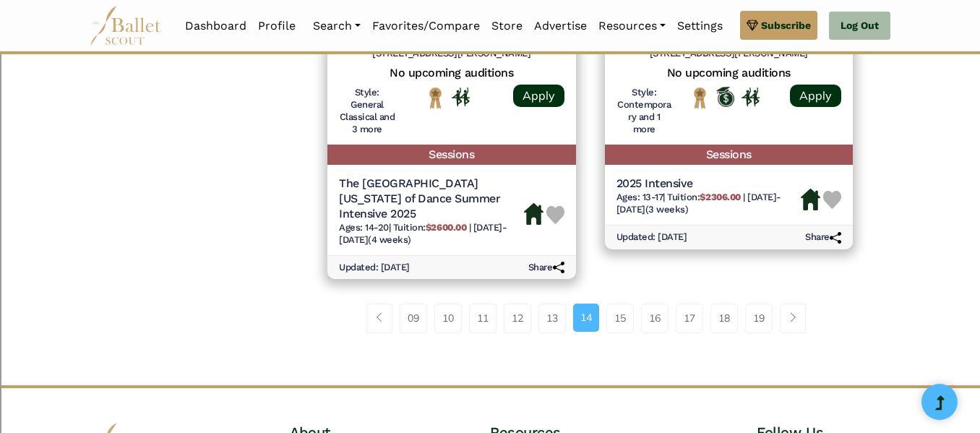
scroll to position [2111, 0]
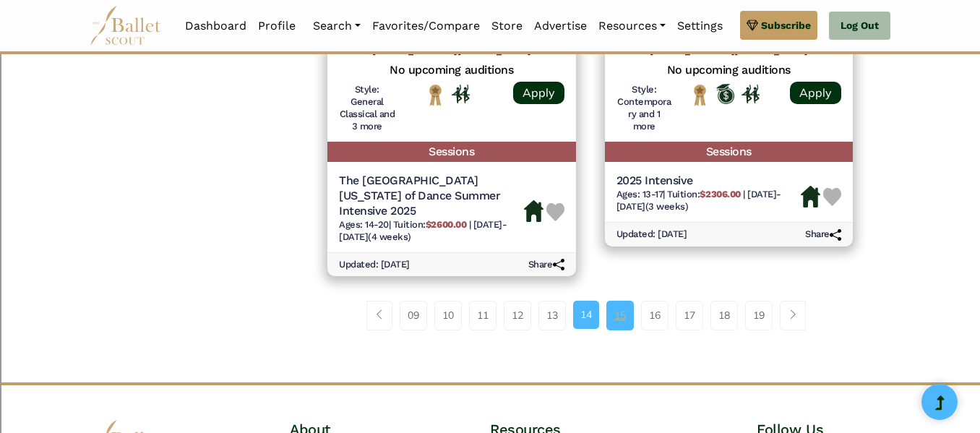
click at [610, 318] on link "15" at bounding box center [619, 315] width 27 height 29
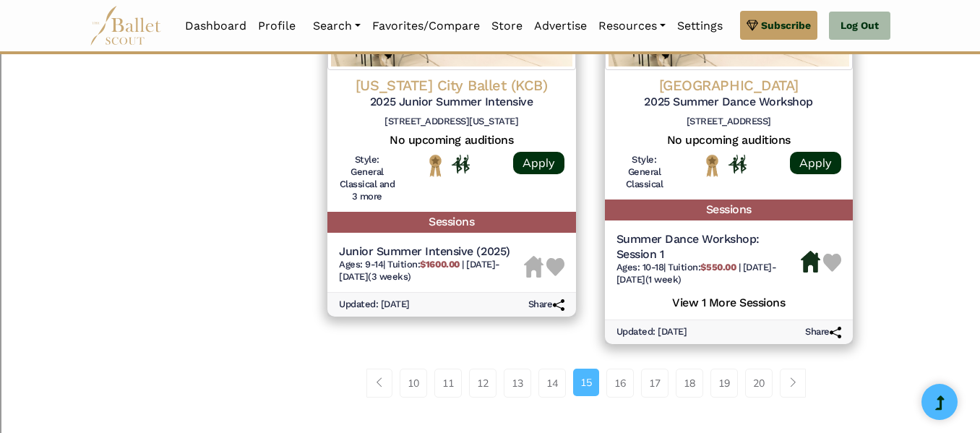
scroll to position [2123, 0]
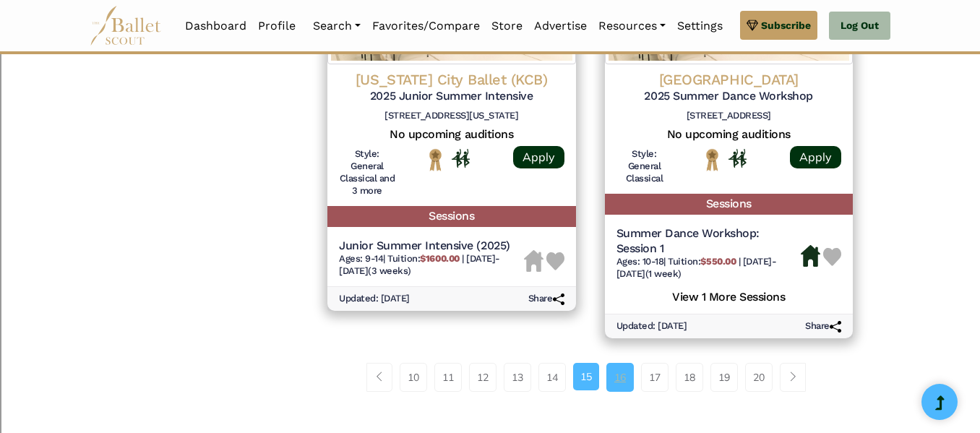
click at [628, 366] on link "16" at bounding box center [619, 377] width 27 height 29
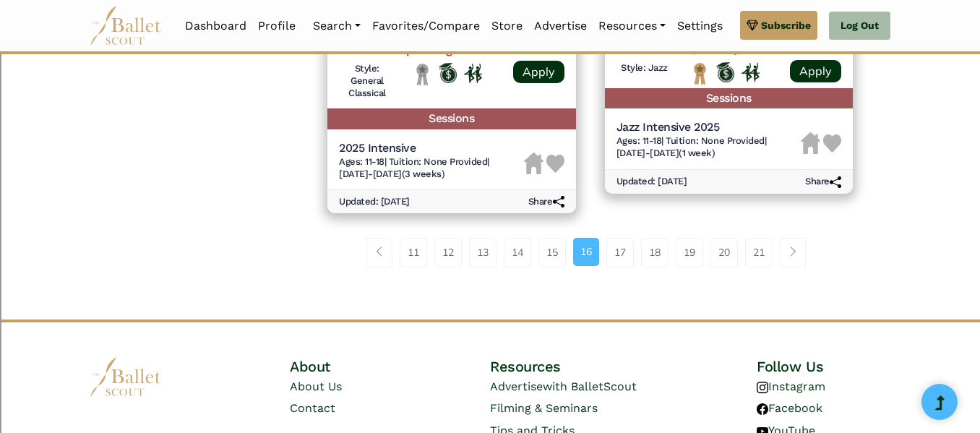
scroll to position [2228, 0]
